Goal: Task Accomplishment & Management: Complete application form

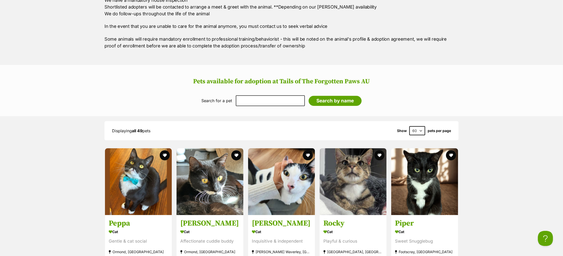
scroll to position [577, 0]
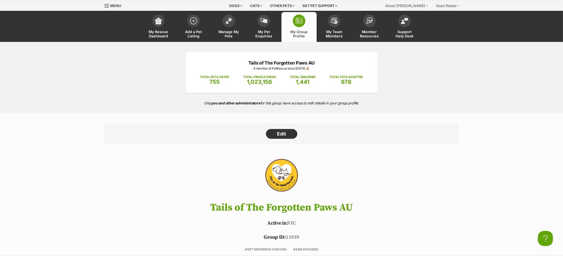
scroll to position [15, 0]
click at [192, 19] on img at bounding box center [193, 19] width 7 height 7
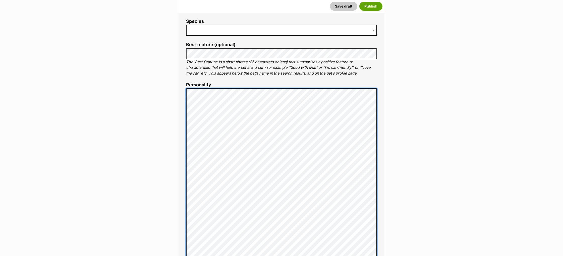
scroll to position [202, 0]
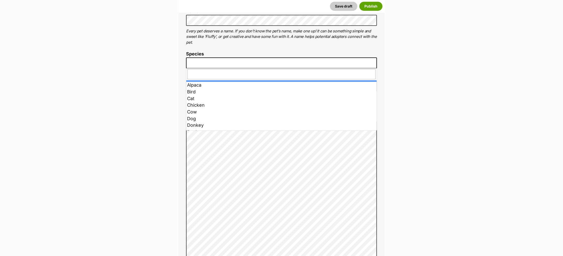
click at [195, 63] on span at bounding box center [281, 63] width 191 height 11
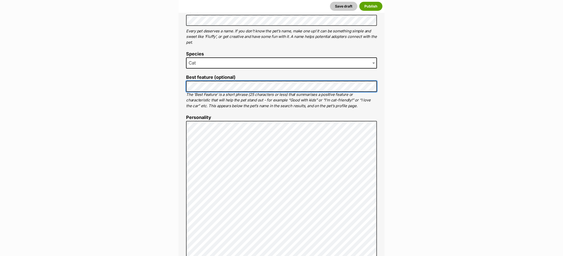
scroll to position [191, 0]
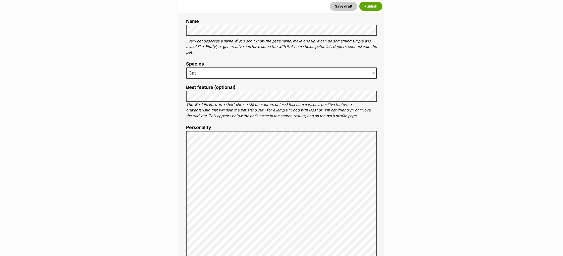
click at [245, 129] on label "Personality" at bounding box center [281, 127] width 191 height 5
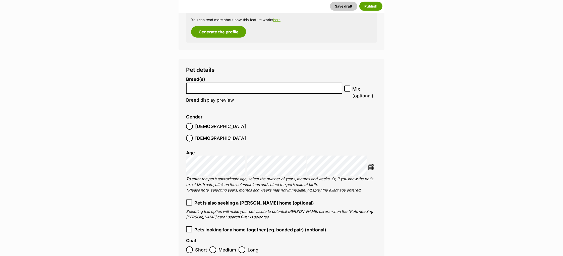
scroll to position [664, 0]
click at [226, 89] on input "search" at bounding box center [264, 87] width 153 height 5
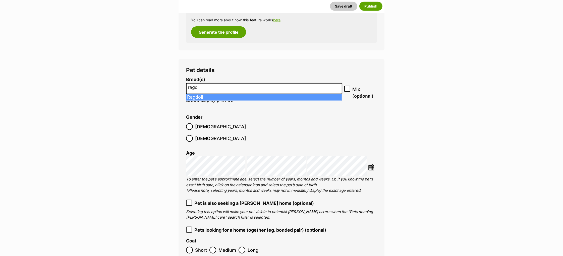
type input "ragd"
select select "263"
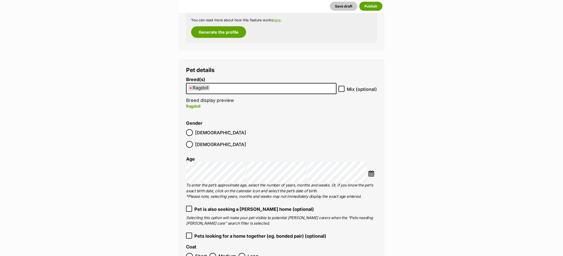
click at [194, 233] on label "Pets looking for a home together (eg. bonded pair) (optional)" at bounding box center [281, 236] width 191 height 7
click at [189, 235] on icon at bounding box center [189, 236] width 3 height 2
click at [189, 234] on icon at bounding box center [189, 236] width 4 height 4
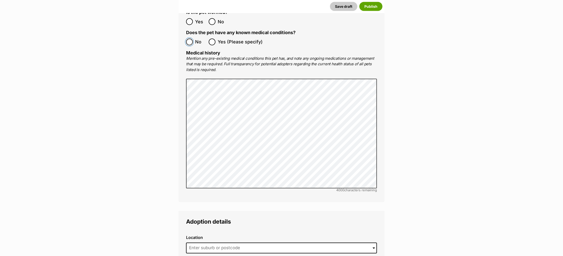
scroll to position [1197, 0]
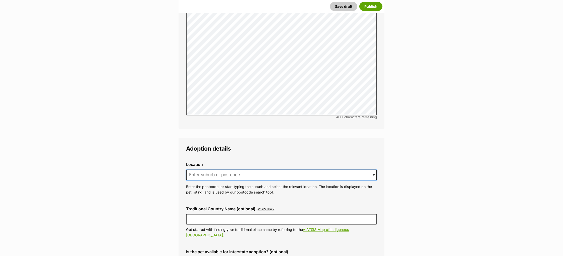
click at [206, 170] on input at bounding box center [281, 175] width 191 height 11
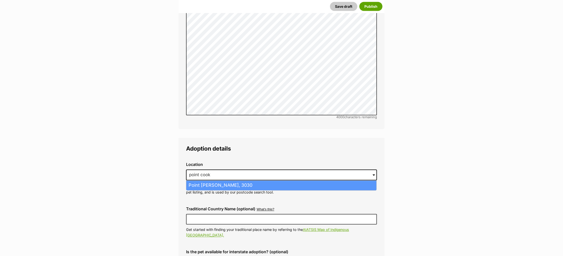
click at [224, 181] on li "Point Cook, Victoria, 3030" at bounding box center [281, 186] width 190 height 10
type input "Point Cook, Victoria, 3030"
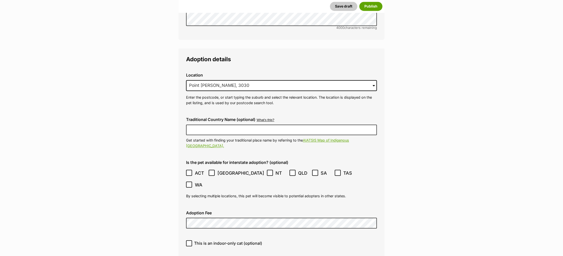
scroll to position [1322, 0]
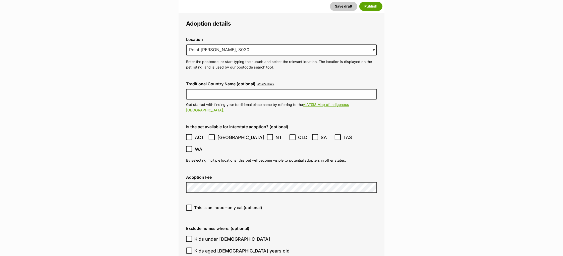
click at [187, 206] on icon at bounding box center [189, 208] width 4 height 4
click at [187, 205] on input "This is an indoor-only cat (optional)" at bounding box center [189, 208] width 6 height 6
checkbox input "true"
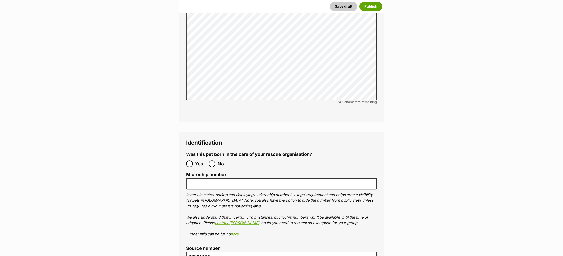
scroll to position [1697, 0]
click at [215, 160] on input "No" at bounding box center [212, 163] width 7 height 7
radio input "true"
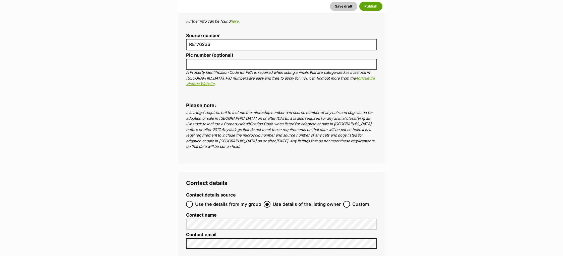
scroll to position [1950, 0]
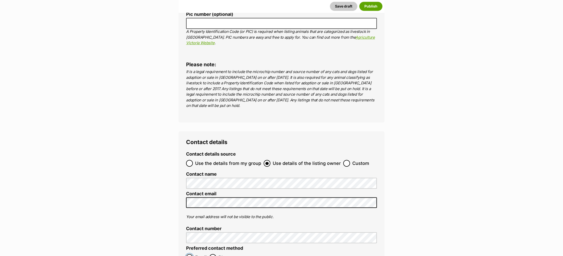
click at [193, 254] on input "Email" at bounding box center [189, 257] width 7 height 7
radio input "true"
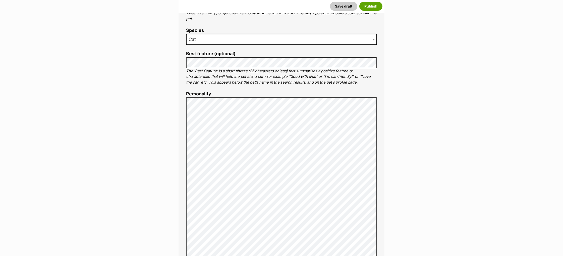
scroll to position [224, 0]
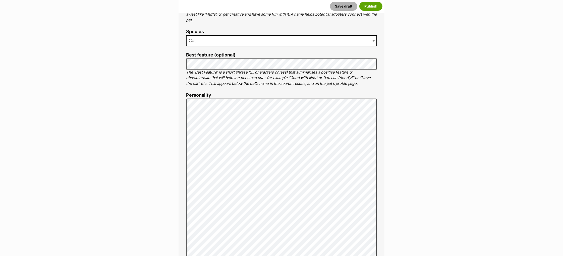
click at [341, 8] on button "Save draft" at bounding box center [343, 6] width 27 height 9
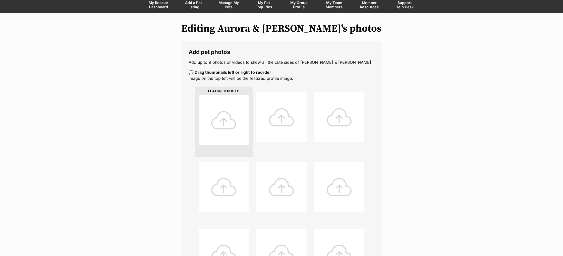
scroll to position [59, 0]
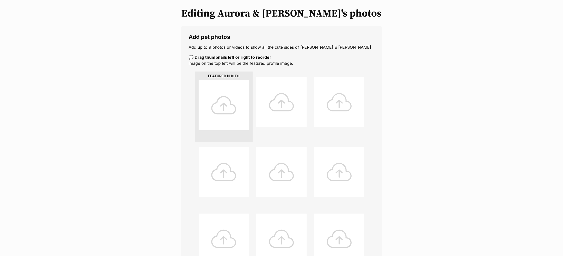
click at [220, 110] on div at bounding box center [224, 105] width 50 height 50
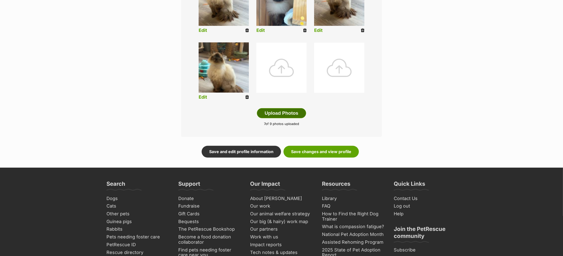
scroll to position [235, 0]
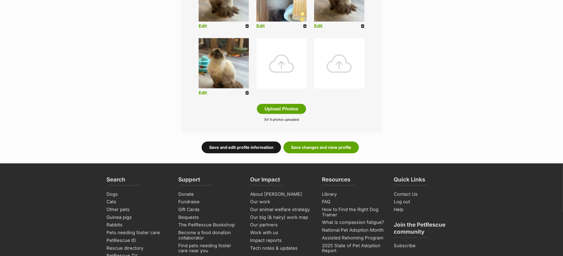
click at [241, 146] on link "Save and edit profile information" at bounding box center [241, 148] width 79 height 12
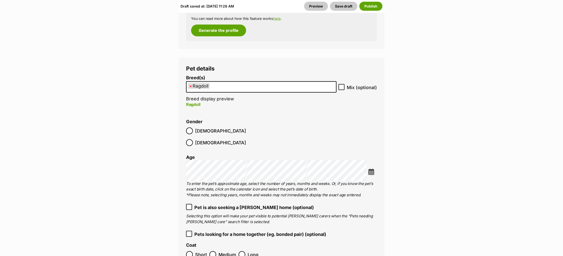
scroll to position [811, 0]
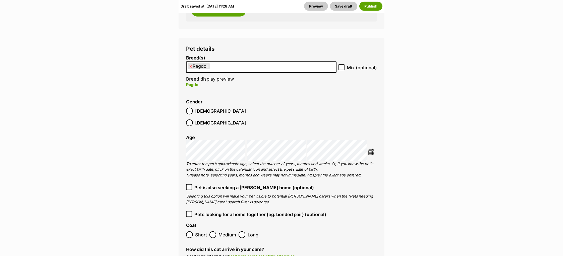
click at [370, 149] on img at bounding box center [371, 152] width 6 height 6
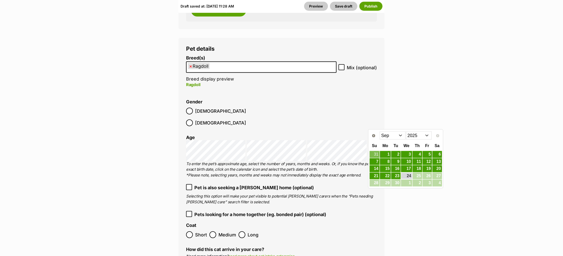
click at [408, 134] on select "2015 2016 2017 2018 2019 2020 2021 2022 2023 2024 2025" at bounding box center [419, 136] width 26 height 8
click at [391, 136] on select "Jan Feb Mar Apr May Jun Jul Aug Sep Oct Nov Dec" at bounding box center [393, 136] width 26 height 8
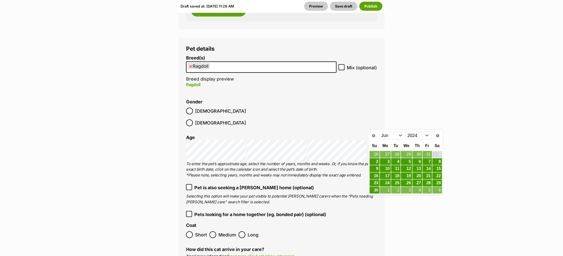
click at [438, 154] on link "1" at bounding box center [438, 155] width 10 height 6
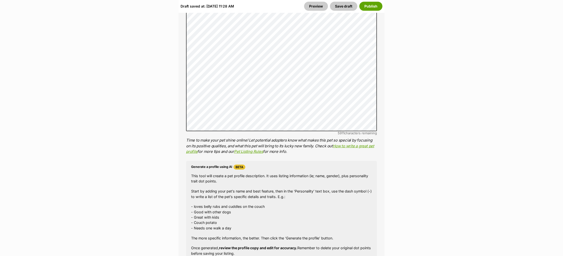
scroll to position [523, 0]
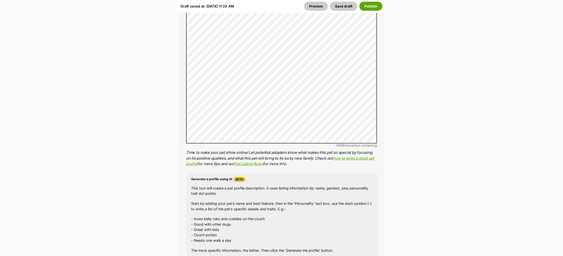
drag, startPoint x: 372, startPoint y: 181, endPoint x: 361, endPoint y: 173, distance: 13.2
click at [371, 186] on p "This tool will create a pet profile description. It uses listing information (i…" at bounding box center [281, 191] width 181 height 11
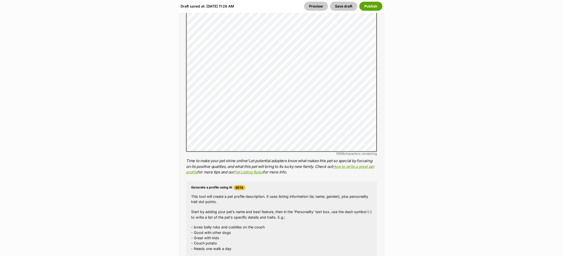
scroll to position [511, 0]
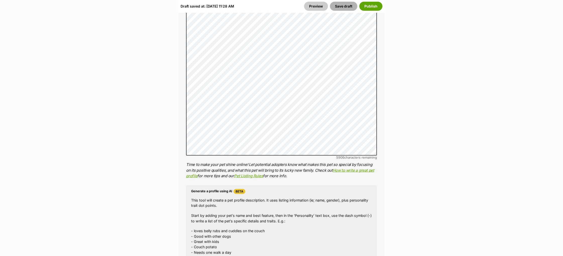
click at [347, 5] on button "Save draft" at bounding box center [343, 6] width 27 height 9
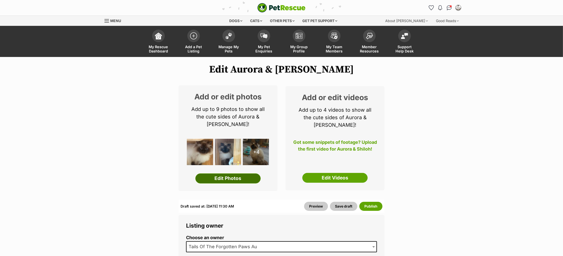
click at [236, 174] on link "Edit Photos" at bounding box center [227, 179] width 65 height 10
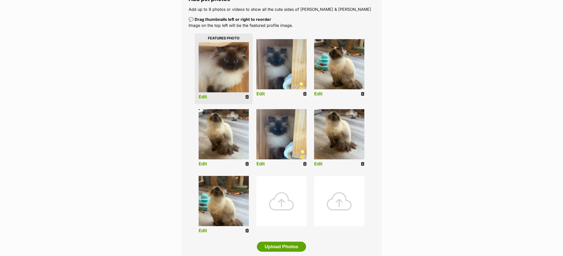
scroll to position [97, 0]
click at [284, 191] on div at bounding box center [282, 201] width 50 height 50
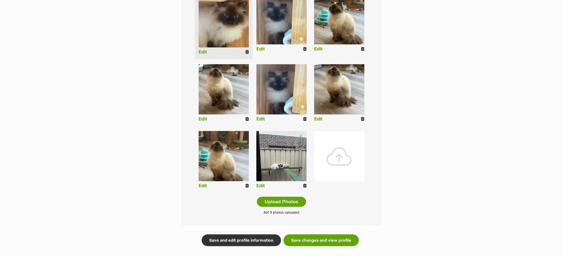
scroll to position [143, 0]
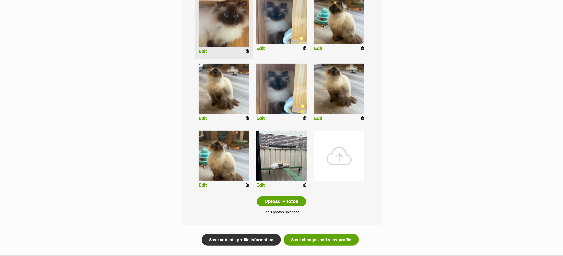
click at [262, 185] on link "Edit" at bounding box center [261, 185] width 9 height 5
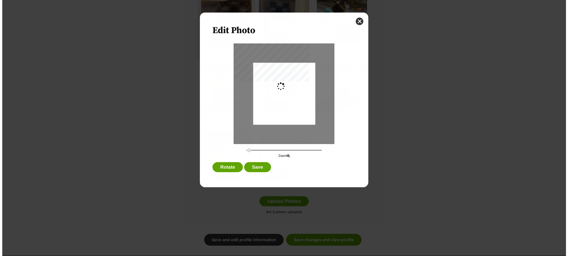
scroll to position [0, 0]
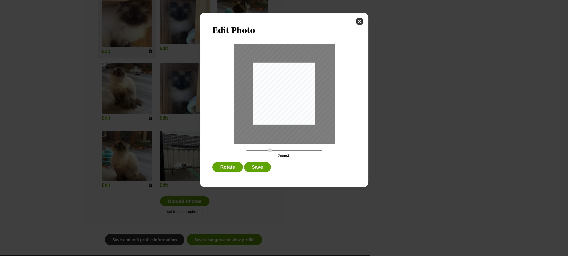
drag, startPoint x: 248, startPoint y: 151, endPoint x: 269, endPoint y: 152, distance: 21.4
click at [269, 152] on input "Dialog Window - Close (Press escape to close)" at bounding box center [283, 150] width 75 height 5
drag, startPoint x: 286, startPoint y: 98, endPoint x: 290, endPoint y: 87, distance: 11.8
click at [290, 87] on div "Dialog Window - Close (Press escape to close)" at bounding box center [287, 82] width 145 height 193
type input "0.6717"
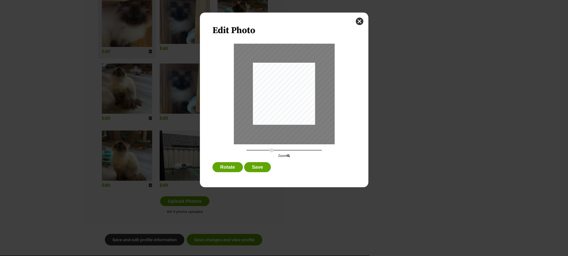
click at [271, 151] on input "Dialog Window - Close (Press escape to close)" at bounding box center [283, 150] width 75 height 5
click at [267, 166] on button "Save" at bounding box center [257, 167] width 27 height 10
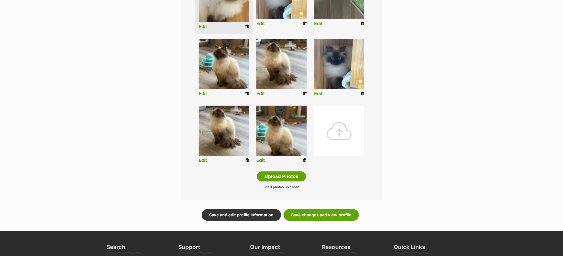
scroll to position [173, 0]
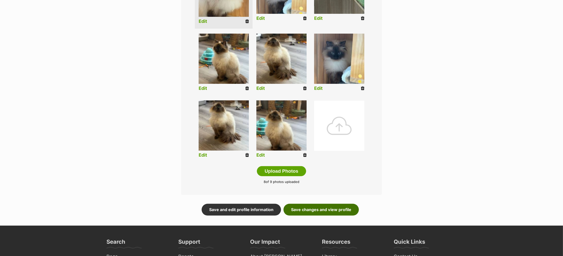
click at [315, 210] on link "Save changes and view profile" at bounding box center [321, 210] width 75 height 12
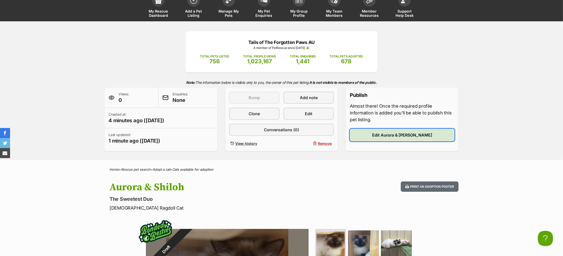
click at [395, 138] on span "Edit Aurora & [PERSON_NAME]" at bounding box center [402, 135] width 60 height 6
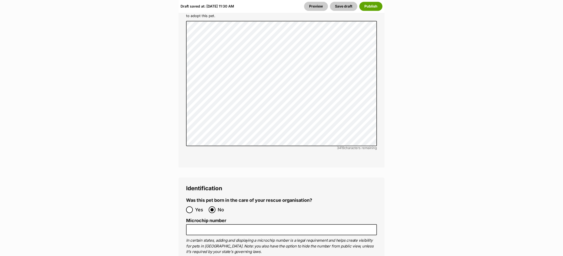
scroll to position [1765, 0]
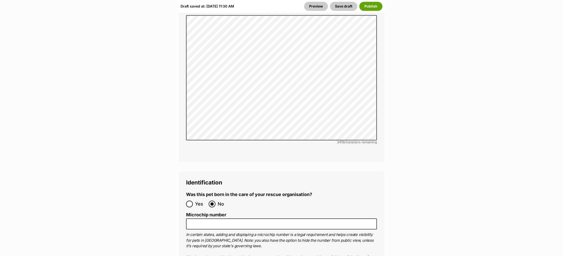
click at [224, 213] on ol "Microchip number In certain states, adding and displaying a microchip number is…" at bounding box center [281, 245] width 191 height 65
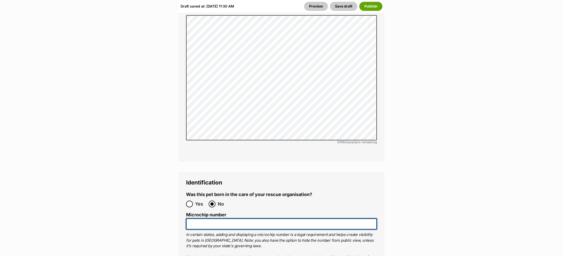
click at [216, 219] on input "Microchip number" at bounding box center [281, 224] width 191 height 11
paste input "900141000430797"
type input "900141000430797"
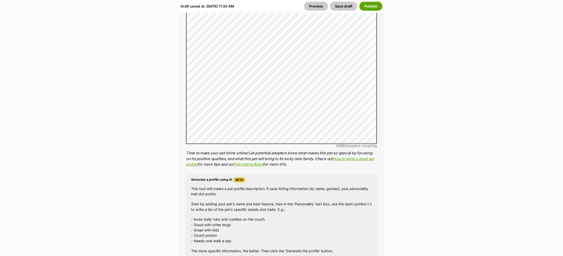
scroll to position [363, 0]
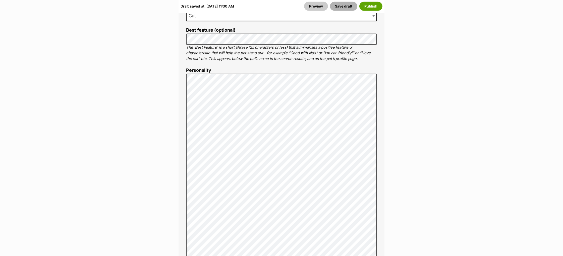
click at [342, 8] on button "Save draft" at bounding box center [343, 6] width 27 height 9
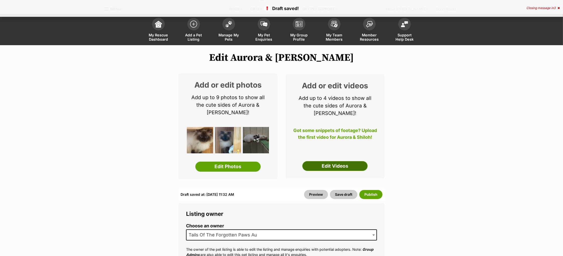
click at [326, 161] on link "Edit Videos" at bounding box center [335, 166] width 65 height 10
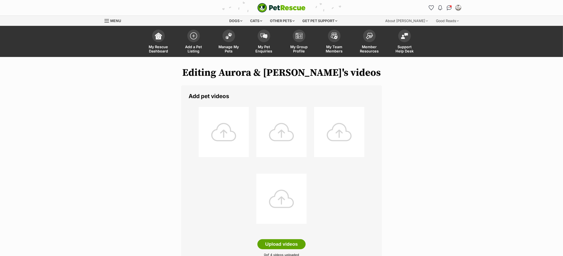
click at [229, 134] on div at bounding box center [224, 132] width 50 height 50
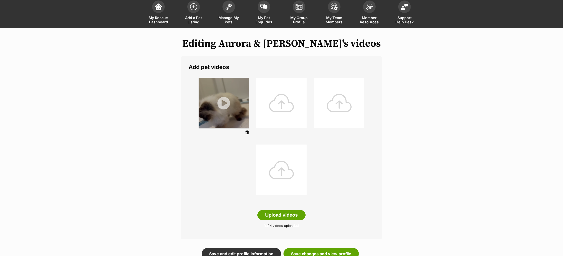
scroll to position [58, 0]
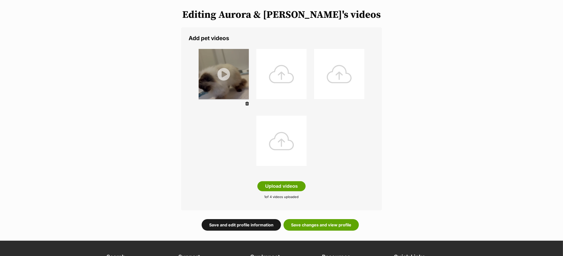
click at [248, 225] on link "Save and edit profile information" at bounding box center [241, 225] width 79 height 12
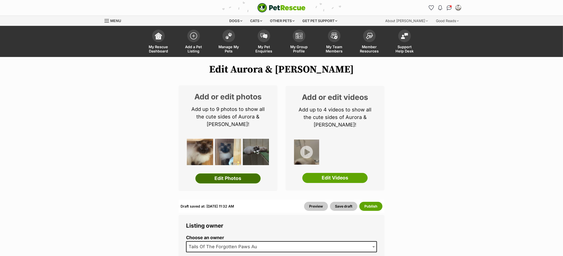
click at [237, 174] on link "Edit Photos" at bounding box center [227, 179] width 65 height 10
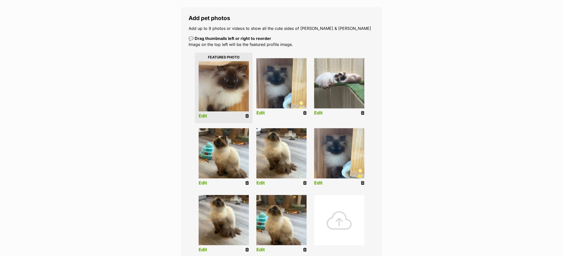
scroll to position [78, 0]
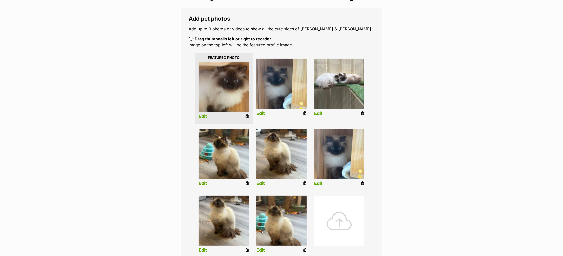
click at [204, 116] on link "Edit" at bounding box center [203, 116] width 9 height 5
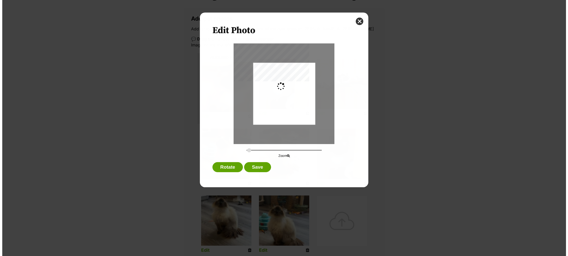
scroll to position [0, 0]
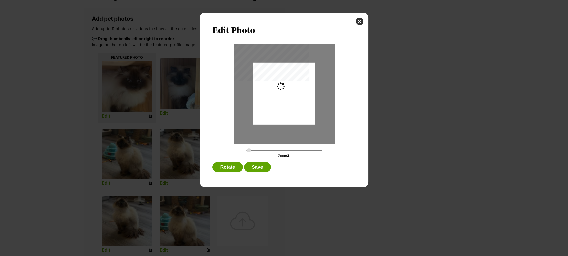
type input "0.2744"
drag, startPoint x: 286, startPoint y: 100, endPoint x: 286, endPoint y: 109, distance: 8.8
click at [286, 109] on div "Dialog Window - Close (Press escape to close)" at bounding box center [284, 102] width 62 height 83
click at [274, 115] on div "Dialog Window - Close (Press escape to close)" at bounding box center [284, 101] width 62 height 83
click at [253, 168] on button "Save" at bounding box center [257, 167] width 27 height 10
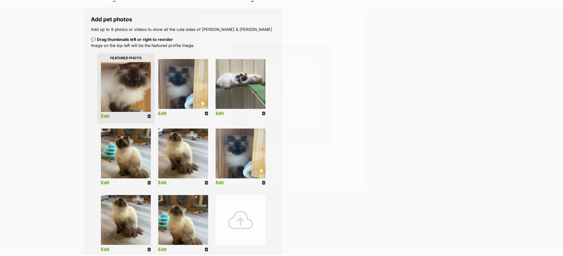
scroll to position [77, 0]
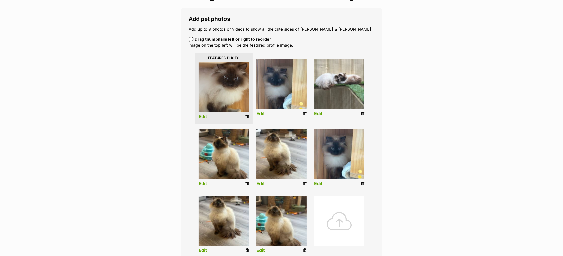
click at [262, 115] on link "Edit" at bounding box center [261, 113] width 9 height 5
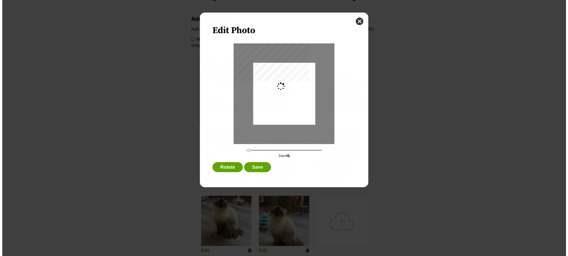
scroll to position [0, 0]
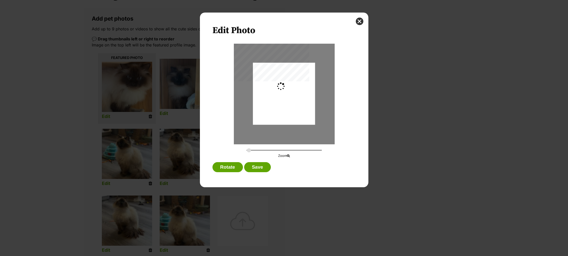
type input "0.2744"
drag, startPoint x: 280, startPoint y: 101, endPoint x: 281, endPoint y: 105, distance: 4.8
click at [281, 105] on div "Dialog Window - Close (Press escape to close)" at bounding box center [284, 98] width 62 height 83
drag, startPoint x: 262, startPoint y: 167, endPoint x: 378, endPoint y: 175, distance: 115.6
click at [265, 167] on button "Save" at bounding box center [257, 167] width 27 height 10
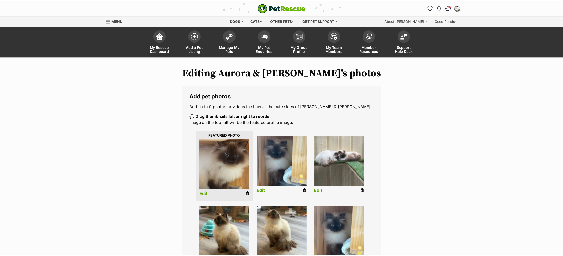
scroll to position [77, 0]
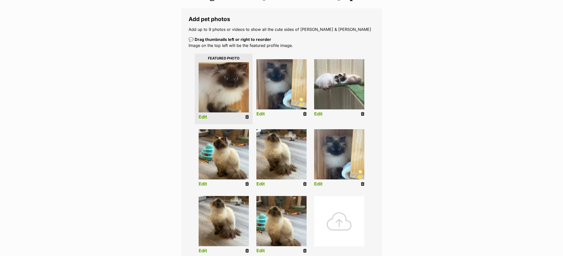
click at [205, 185] on link "Edit" at bounding box center [203, 184] width 9 height 5
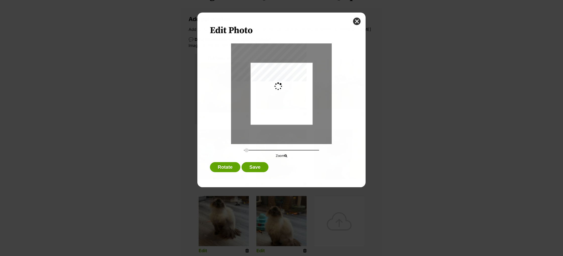
click at [204, 184] on div "Edit Photo Zoom Rotate Save" at bounding box center [282, 100] width 168 height 175
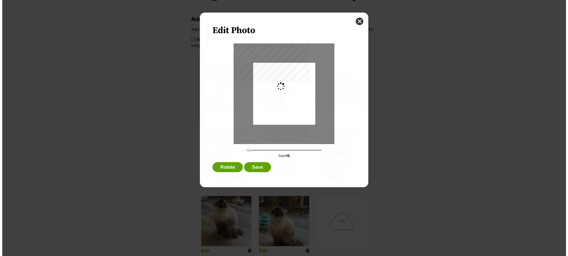
scroll to position [0, 0]
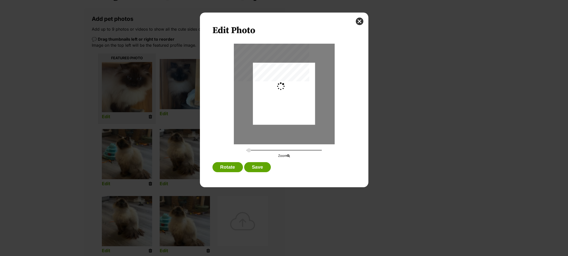
type input "0.2744"
drag, startPoint x: 281, startPoint y: 98, endPoint x: 281, endPoint y: 105, distance: 7.0
click at [281, 105] on div "Dialog Window - Close (Press escape to close)" at bounding box center [284, 101] width 62 height 83
click at [262, 168] on button "Save" at bounding box center [257, 167] width 27 height 10
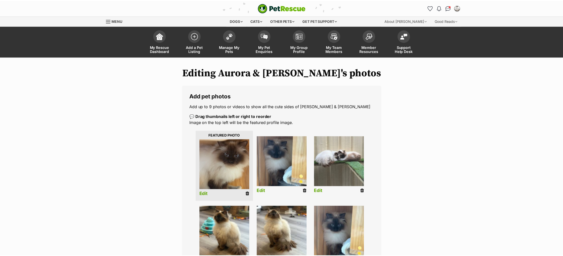
scroll to position [77, 0]
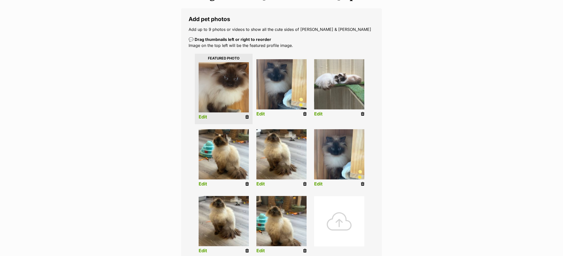
click at [260, 185] on link "Edit" at bounding box center [261, 184] width 9 height 5
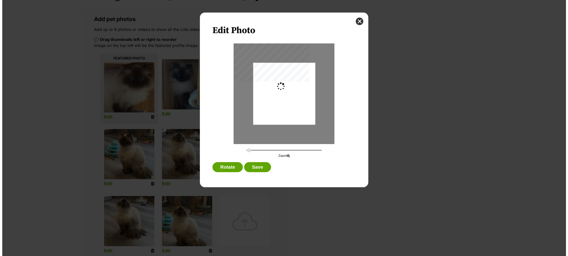
scroll to position [0, 0]
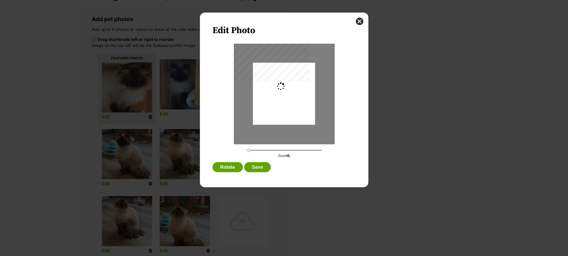
type input "0.2744"
drag, startPoint x: 277, startPoint y: 100, endPoint x: 275, endPoint y: 129, distance: 29.2
click at [277, 113] on div "Dialog Window - Close (Press escape to close)" at bounding box center [284, 104] width 62 height 83
click at [265, 166] on button "Save" at bounding box center [257, 167] width 27 height 10
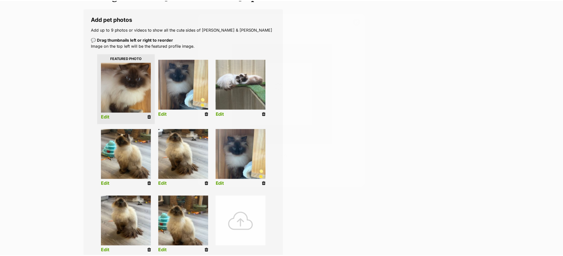
scroll to position [77, 0]
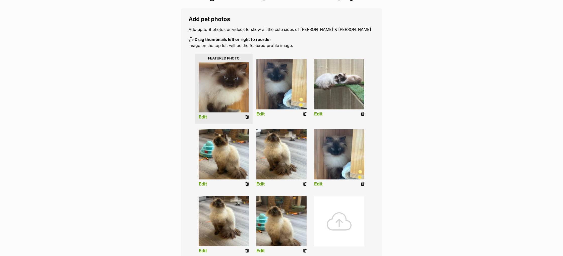
click at [321, 184] on link "Edit" at bounding box center [318, 184] width 9 height 5
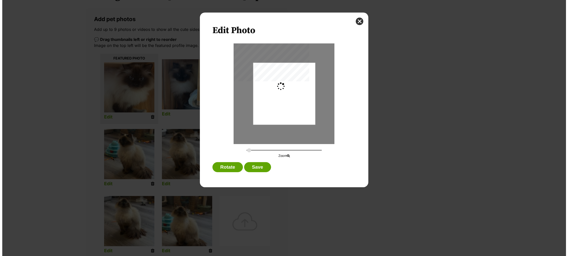
scroll to position [0, 0]
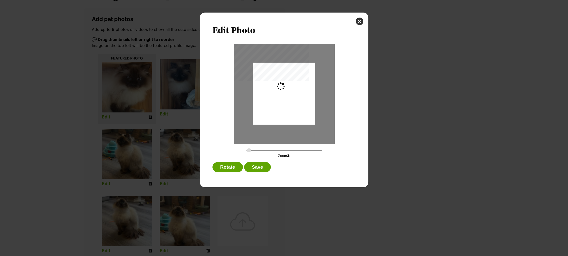
type input "0.2744"
drag, startPoint x: 286, startPoint y: 104, endPoint x: 285, endPoint y: 110, distance: 6.9
click at [285, 110] on div "Dialog Window - Close (Press escape to close)" at bounding box center [284, 100] width 62 height 83
click at [260, 165] on button "Save" at bounding box center [257, 167] width 27 height 10
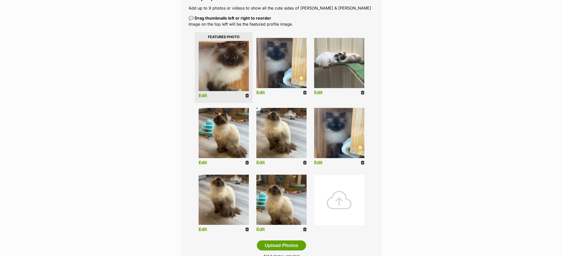
scroll to position [99, 0]
click at [205, 230] on link "Edit" at bounding box center [203, 229] width 9 height 5
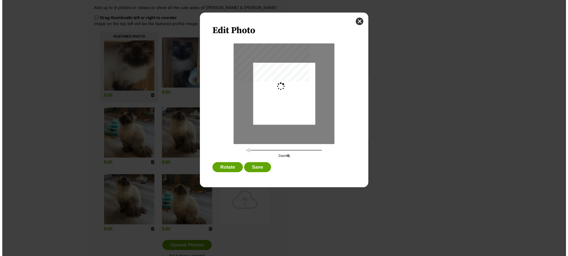
scroll to position [0, 0]
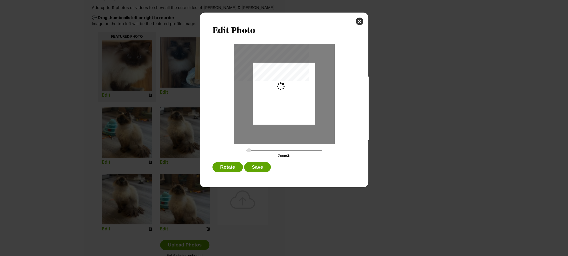
type input "0.2744"
drag, startPoint x: 281, startPoint y: 110, endPoint x: 280, endPoint y: 128, distance: 18.6
click at [280, 123] on div "Dialog Window - Close (Press escape to close)" at bounding box center [284, 104] width 62 height 83
click at [254, 166] on button "Save" at bounding box center [257, 167] width 27 height 10
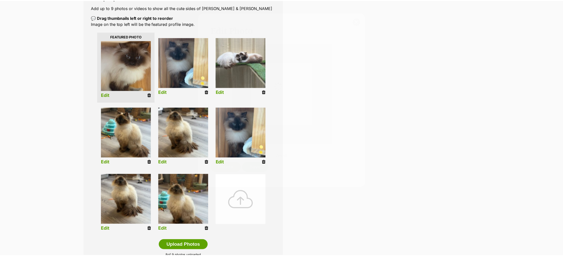
scroll to position [98, 0]
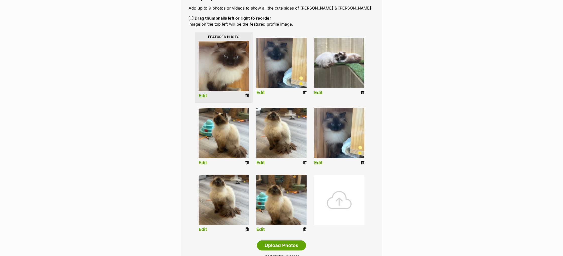
click at [262, 230] on link "Edit" at bounding box center [261, 229] width 9 height 5
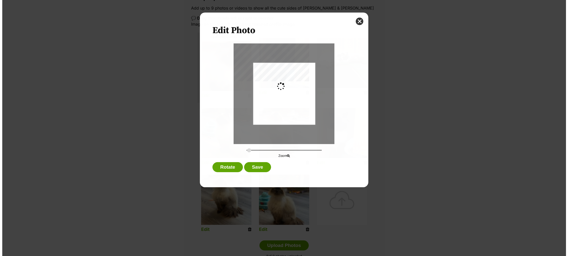
scroll to position [0, 0]
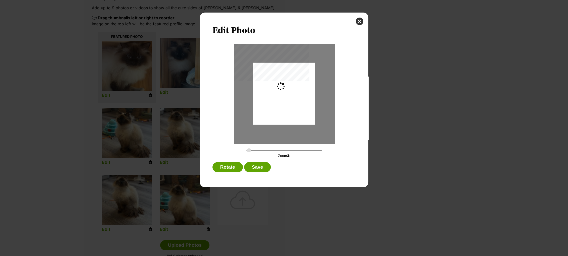
type input "0.2744"
drag, startPoint x: 272, startPoint y: 106, endPoint x: 273, endPoint y: 110, distance: 3.8
click at [273, 110] on div "Dialog Window - Close (Press escape to close)" at bounding box center [284, 97] width 62 height 83
click at [264, 168] on button "Save" at bounding box center [257, 167] width 27 height 10
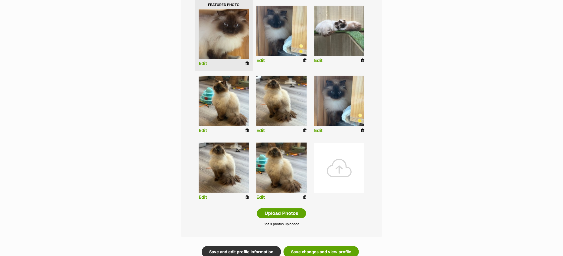
scroll to position [160, 0]
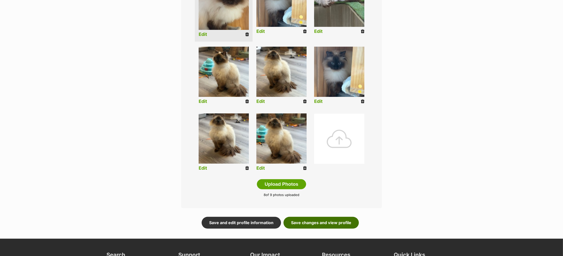
click at [312, 222] on link "Save changes and view profile" at bounding box center [321, 223] width 75 height 12
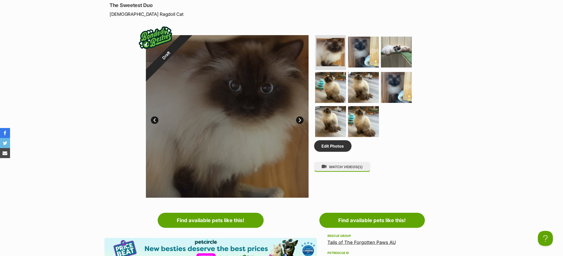
click at [299, 124] on link "Next" at bounding box center [300, 121] width 8 height 8
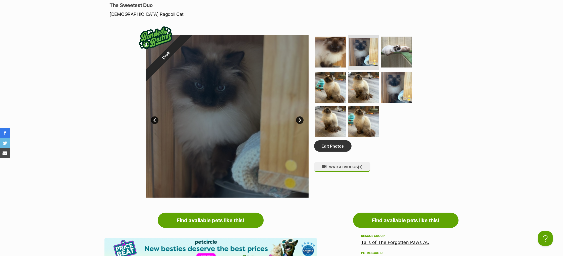
click at [299, 124] on link "Next" at bounding box center [300, 121] width 8 height 8
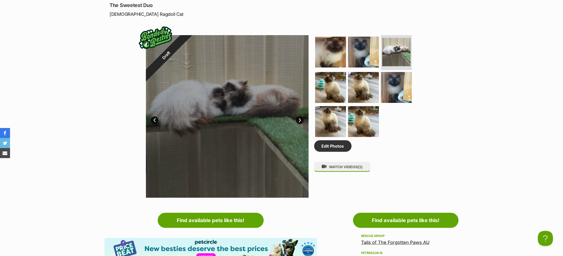
click at [299, 124] on link "Next" at bounding box center [300, 121] width 8 height 8
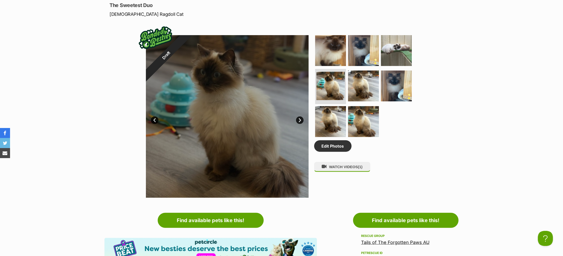
click at [299, 124] on link "Next" at bounding box center [300, 121] width 8 height 8
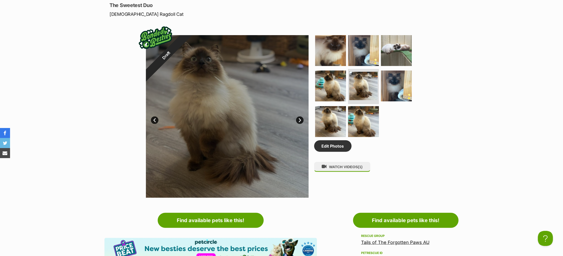
click at [299, 124] on link "Next" at bounding box center [300, 121] width 8 height 8
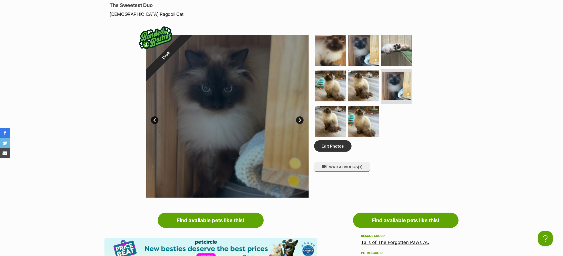
click at [299, 124] on link "Next" at bounding box center [300, 121] width 8 height 8
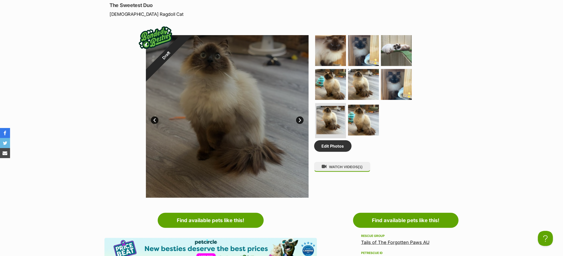
click at [299, 124] on link "Next" at bounding box center [300, 121] width 8 height 8
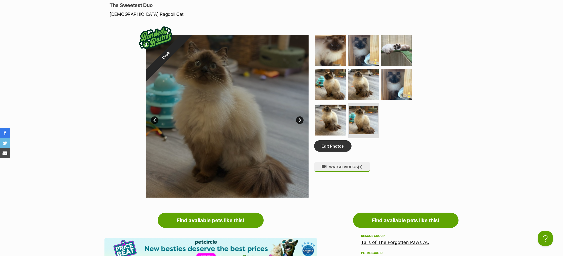
click at [299, 124] on link "Next" at bounding box center [300, 121] width 8 height 8
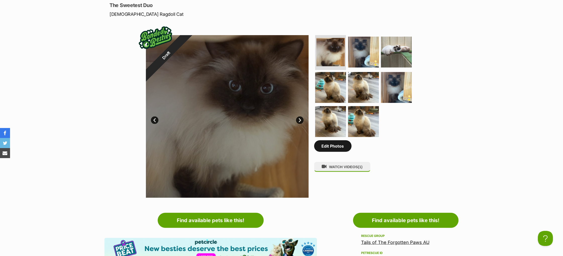
click at [326, 152] on link "Edit Photos" at bounding box center [332, 146] width 37 height 12
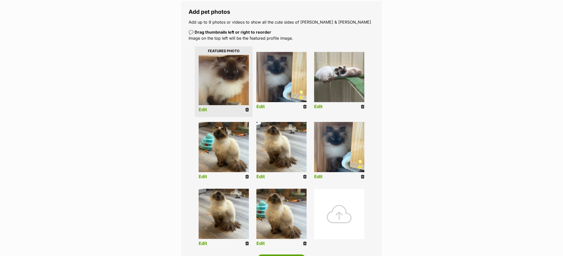
scroll to position [131, 0]
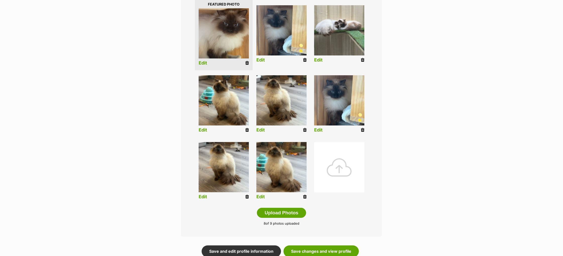
click at [306, 130] on icon at bounding box center [305, 130] width 4 height 5
click at [242, 202] on li "Edit" at bounding box center [224, 172] width 58 height 65
click at [247, 196] on icon at bounding box center [247, 197] width 4 height 5
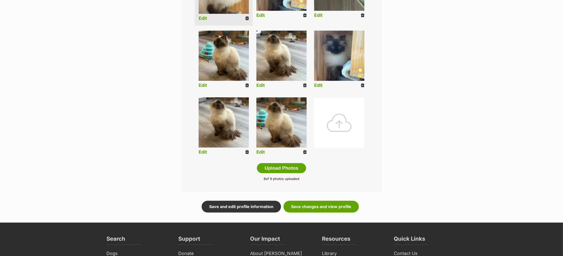
scroll to position [176, 0]
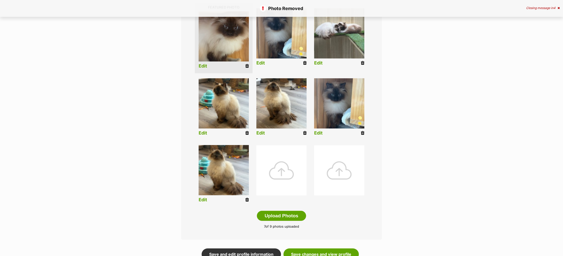
click at [287, 166] on div at bounding box center [282, 170] width 50 height 50
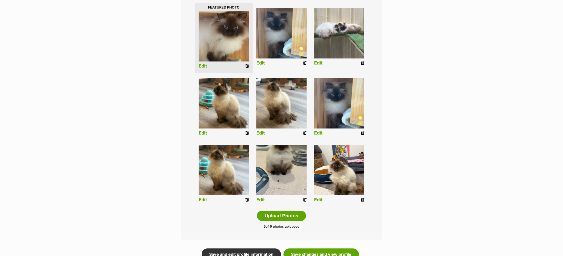
click at [258, 200] on link "Edit" at bounding box center [261, 200] width 9 height 5
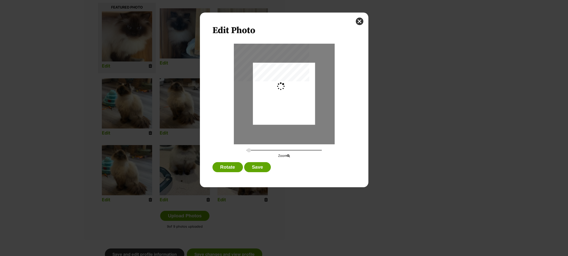
type input "0.2744"
drag, startPoint x: 274, startPoint y: 89, endPoint x: 274, endPoint y: 97, distance: 7.5
click at [274, 97] on div "Dialog Window - Close (Press escape to close)" at bounding box center [284, 101] width 62 height 83
click at [256, 166] on button "Save" at bounding box center [257, 167] width 27 height 10
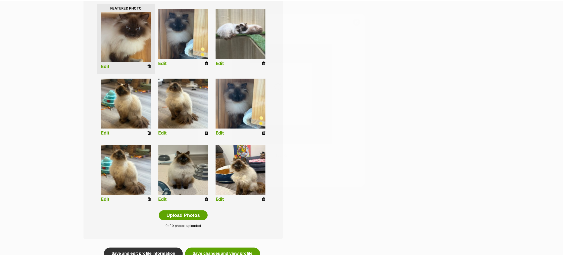
scroll to position [128, 0]
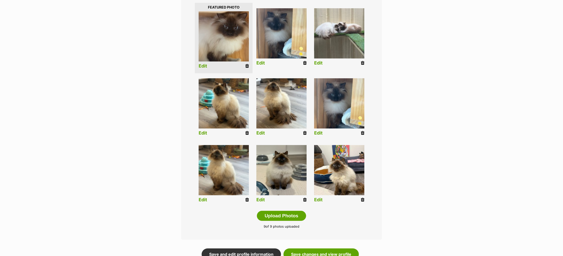
click at [319, 200] on link "Edit" at bounding box center [318, 200] width 9 height 5
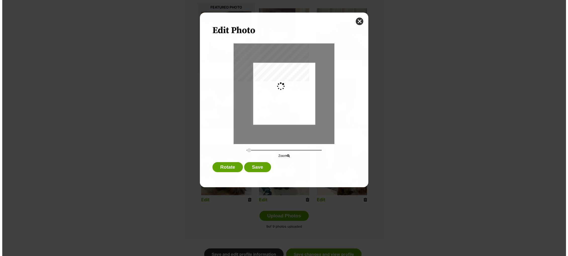
scroll to position [0, 0]
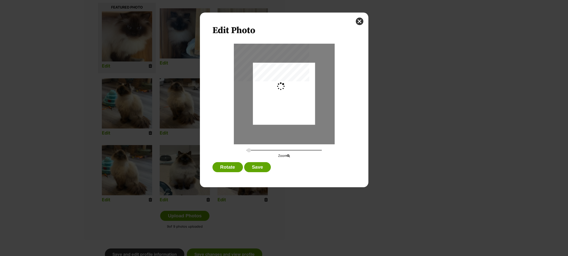
type input "0.2744"
drag, startPoint x: 292, startPoint y: 96, endPoint x: 292, endPoint y: 100, distance: 3.3
click at [292, 100] on div "Dialog Window - Close (Press escape to close)" at bounding box center [284, 97] width 62 height 83
click at [259, 165] on button "Save" at bounding box center [257, 167] width 27 height 10
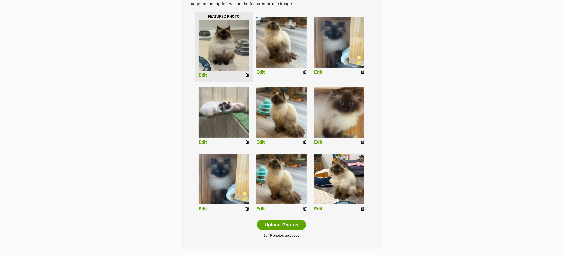
scroll to position [120, 0]
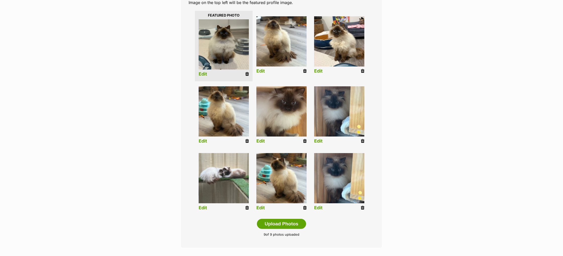
click at [346, 182] on img at bounding box center [339, 178] width 50 height 50
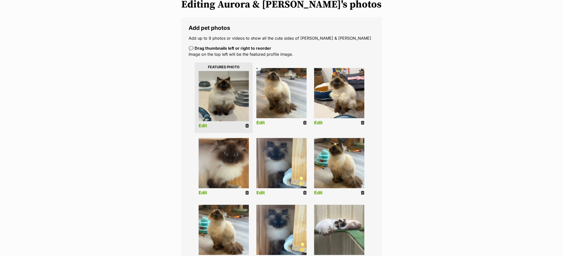
scroll to position [69, 0]
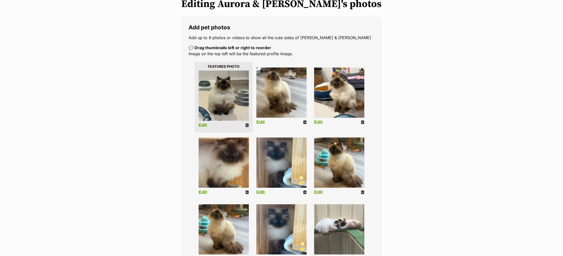
click at [203, 124] on link "Edit" at bounding box center [203, 125] width 9 height 5
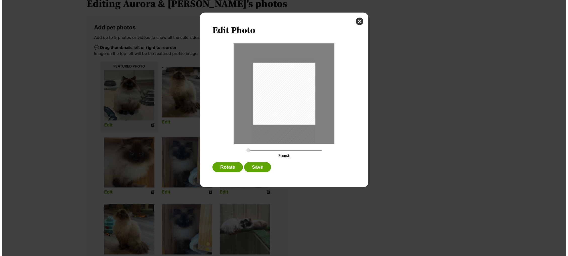
scroll to position [0, 0]
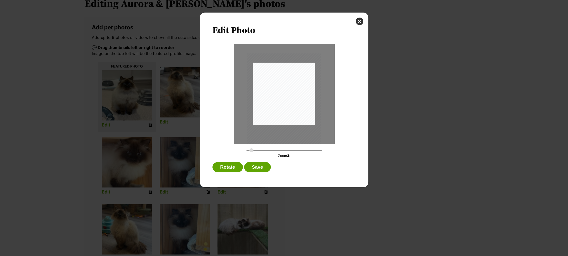
type input "0.3281"
click at [251, 151] on input "Dialog Window - Close (Press escape to close)" at bounding box center [283, 150] width 75 height 5
click at [257, 164] on button "Save" at bounding box center [257, 167] width 27 height 10
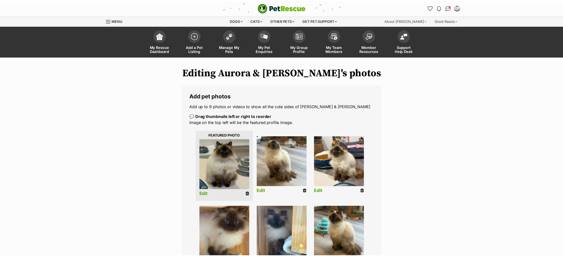
scroll to position [69, 0]
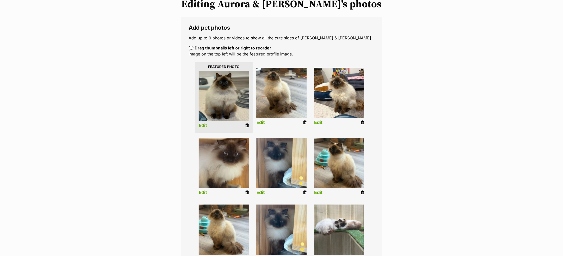
click at [320, 121] on link "Edit" at bounding box center [318, 122] width 9 height 5
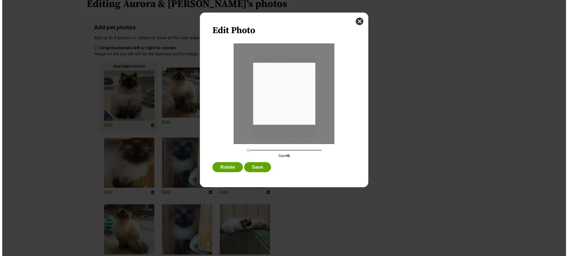
scroll to position [0, 0]
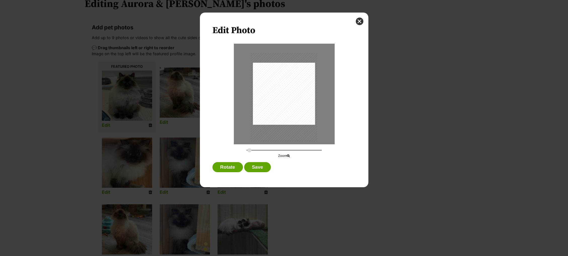
click at [249, 151] on input "Dialog Window - Close (Press escape to close)" at bounding box center [283, 150] width 75 height 5
drag, startPoint x: 288, startPoint y: 97, endPoint x: 271, endPoint y: 100, distance: 16.8
click at [274, 96] on div "Dialog Window - Close (Press escape to close)" at bounding box center [282, 96] width 66 height 88
drag, startPoint x: 250, startPoint y: 151, endPoint x: 253, endPoint y: 152, distance: 2.8
type input "0.3525"
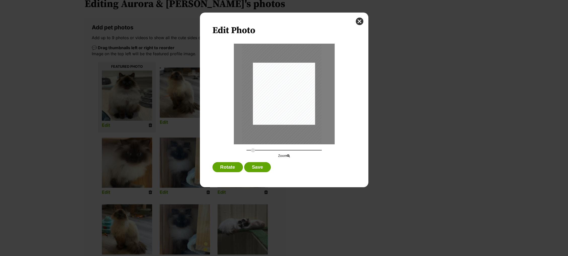
click at [253, 152] on input "Dialog Window - Close (Press escape to close)" at bounding box center [283, 150] width 75 height 5
drag, startPoint x: 272, startPoint y: 101, endPoint x: 263, endPoint y: 101, distance: 9.0
click at [263, 101] on div "Dialog Window - Close (Press escape to close)" at bounding box center [275, 97] width 80 height 106
click at [260, 165] on button "Save" at bounding box center [257, 167] width 27 height 10
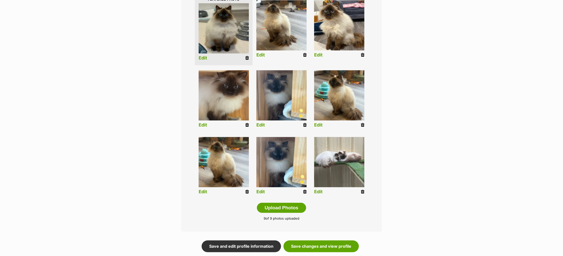
scroll to position [142, 0]
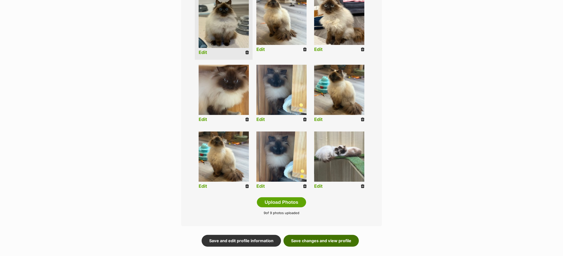
click at [327, 239] on link "Save changes and view profile" at bounding box center [321, 241] width 75 height 12
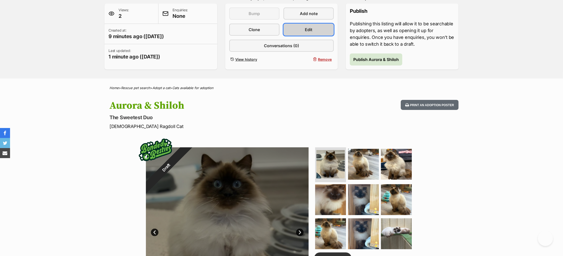
click at [301, 36] on link "Edit" at bounding box center [309, 30] width 50 height 12
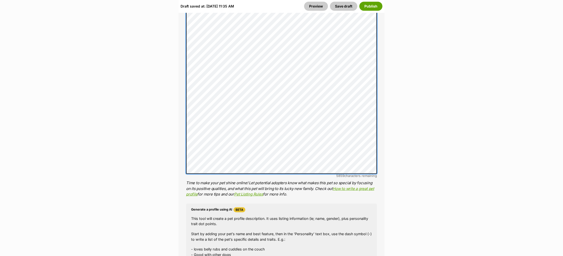
scroll to position [499, 0]
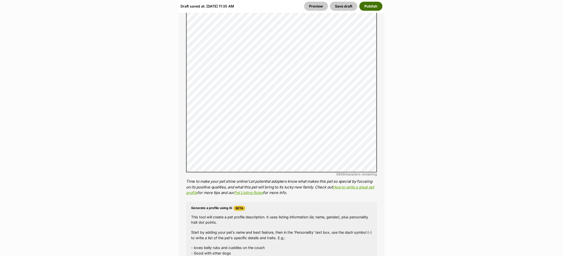
click at [373, 6] on button "Publish" at bounding box center [371, 6] width 23 height 9
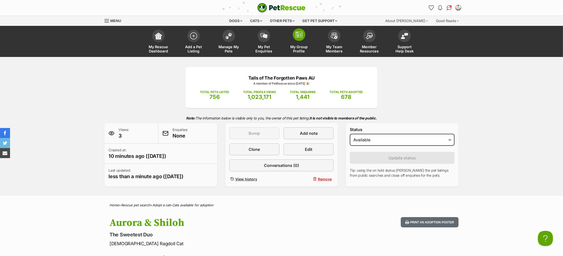
click at [300, 34] on img at bounding box center [299, 35] width 7 height 6
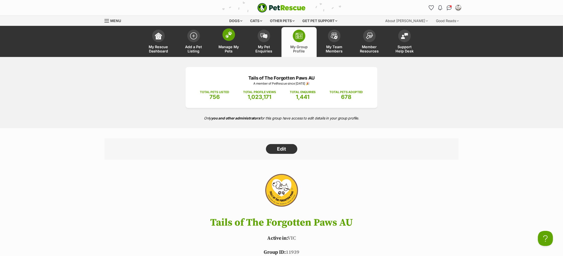
click at [228, 43] on link "Manage My Pets" at bounding box center [228, 42] width 35 height 30
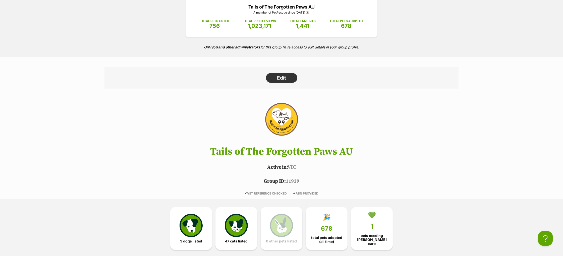
scroll to position [91, 0]
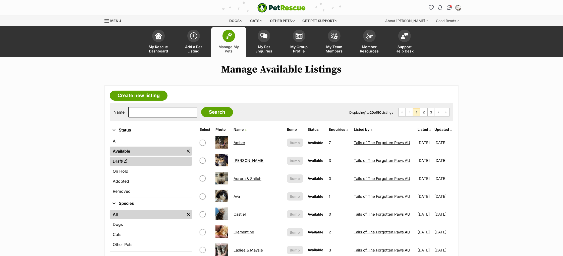
click at [127, 162] on span "(2)" at bounding box center [125, 161] width 6 height 6
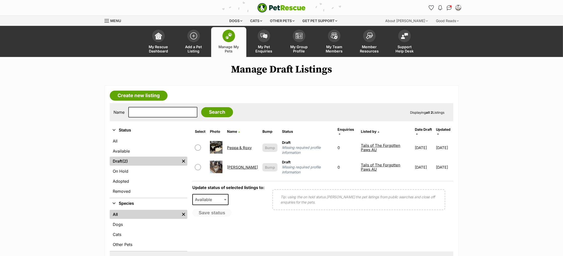
click at [234, 145] on link "Peppa & Roxy" at bounding box center [239, 147] width 25 height 5
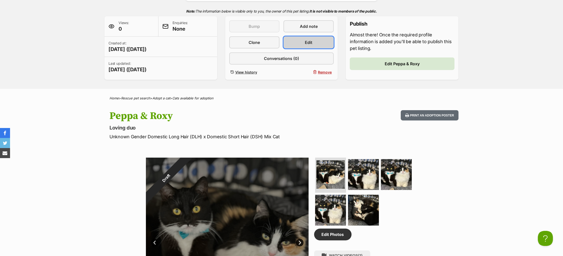
click at [300, 48] on link "Edit" at bounding box center [309, 42] width 50 height 12
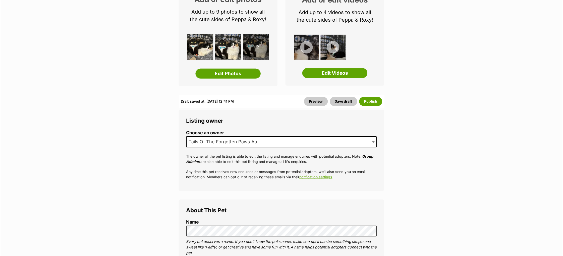
scroll to position [97, 0]
click at [238, 72] on link "Edit Photos" at bounding box center [227, 74] width 65 height 10
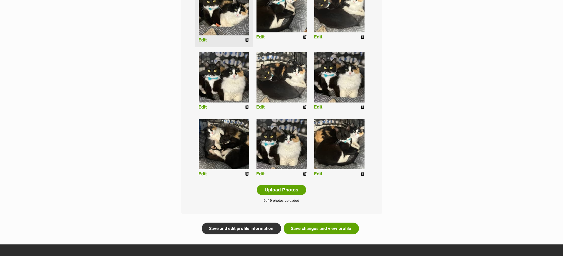
scroll to position [160, 0]
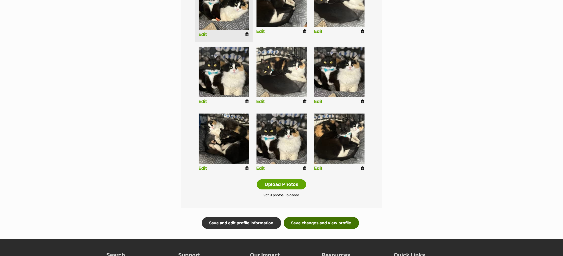
click at [323, 226] on link "Save changes and view profile" at bounding box center [321, 223] width 75 height 12
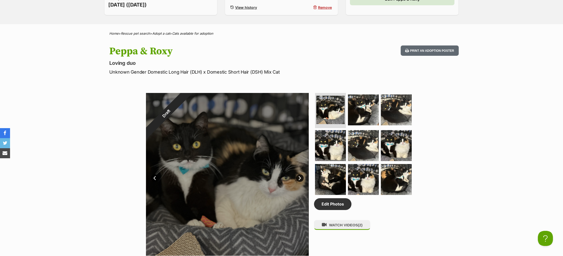
scroll to position [110, 0]
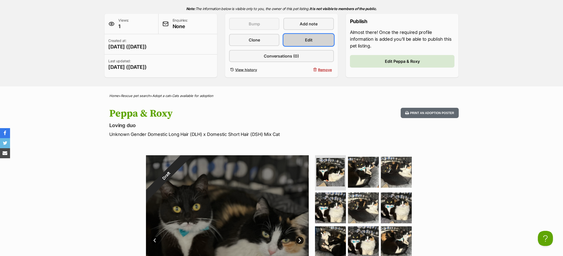
click at [307, 43] on span "Edit" at bounding box center [309, 40] width 8 height 6
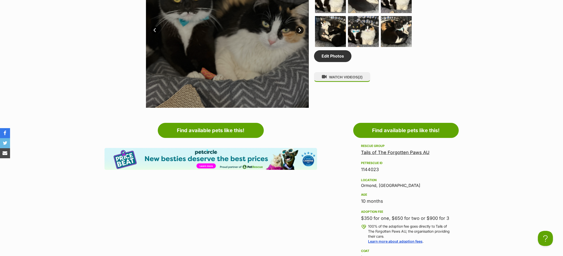
scroll to position [324, 0]
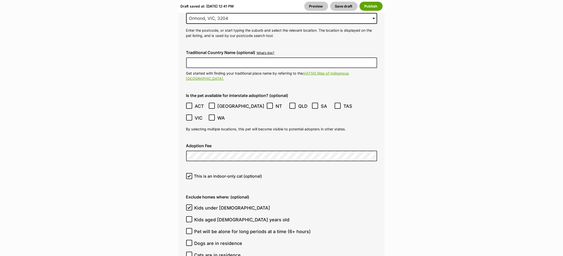
scroll to position [1384, 0]
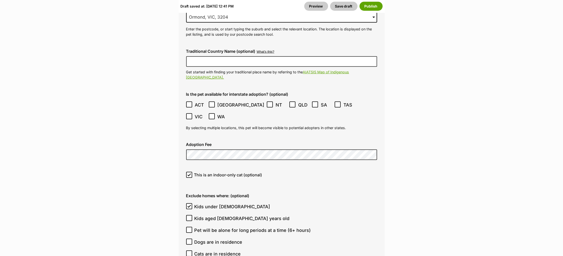
click at [370, 142] on label "Adoption Fee" at bounding box center [281, 144] width 191 height 5
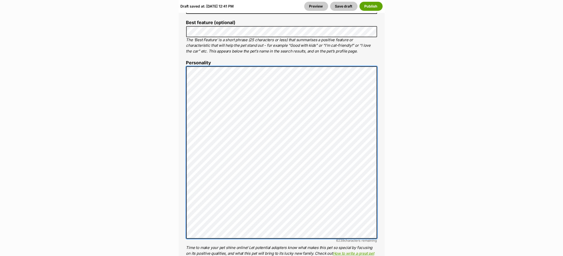
scroll to position [364, 0]
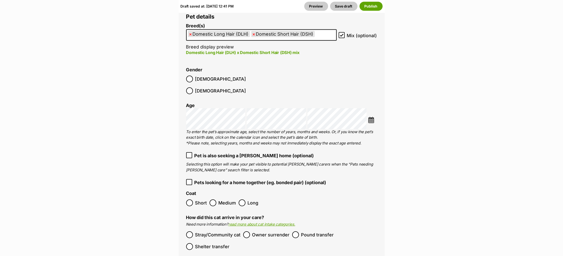
scroll to position [858, 0]
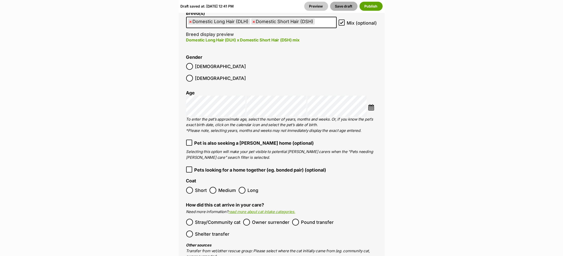
click at [347, 6] on button "Save draft" at bounding box center [343, 6] width 27 height 9
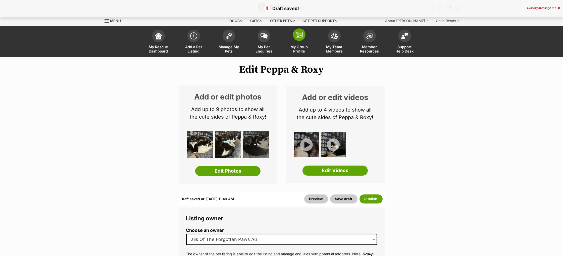
click at [296, 36] on img at bounding box center [299, 35] width 7 height 6
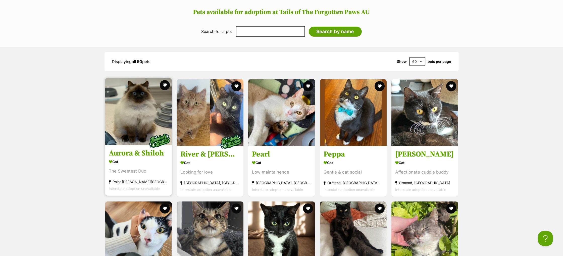
scroll to position [636, 0]
click at [138, 155] on h3 "Aurora & Shiloh" at bounding box center [138, 154] width 59 height 10
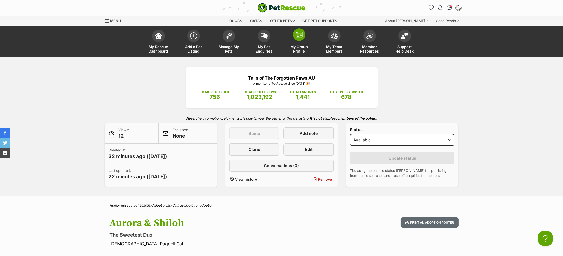
click at [299, 37] on img at bounding box center [299, 35] width 7 height 6
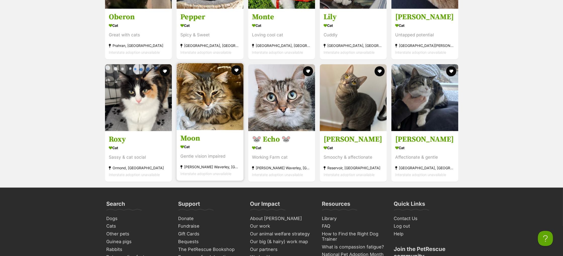
scroll to position [1752, 0]
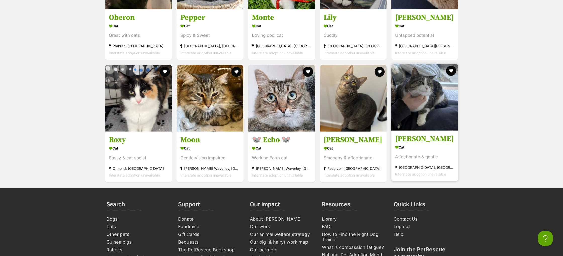
click at [407, 142] on h3 "[PERSON_NAME]" at bounding box center [424, 139] width 59 height 10
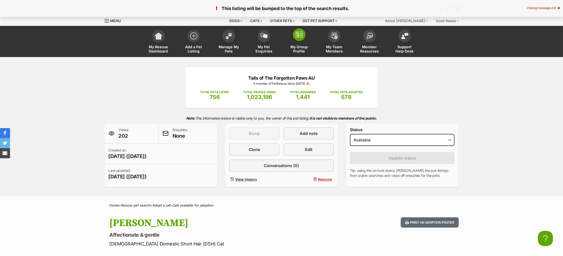
click at [296, 33] on img at bounding box center [299, 35] width 7 height 6
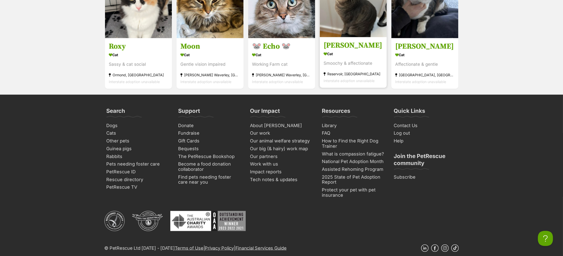
scroll to position [1839, 0]
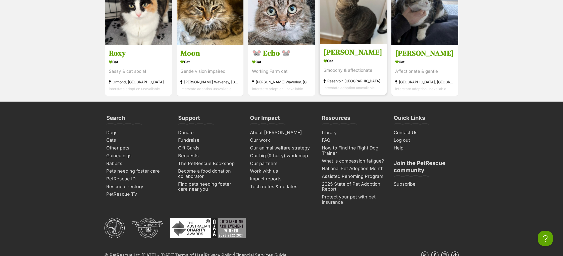
click at [331, 54] on h3 "[PERSON_NAME]" at bounding box center [353, 53] width 59 height 10
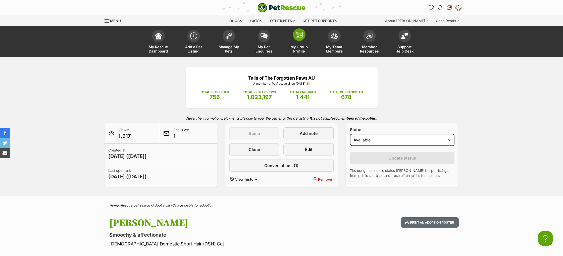
click at [298, 34] on img at bounding box center [299, 35] width 7 height 6
